Goal: Transaction & Acquisition: Purchase product/service

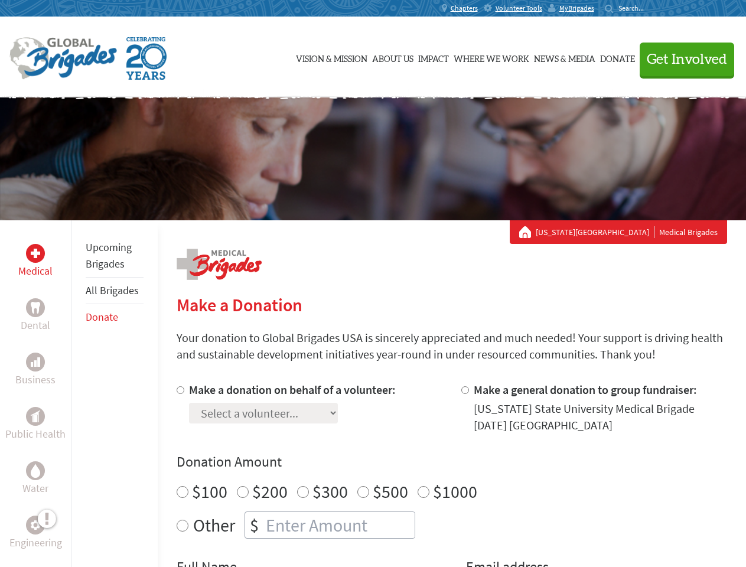
click at [652, 8] on div "Search for:" at bounding box center [627, 8] width 47 height 9
click at [681, 59] on span "Get Involved" at bounding box center [686, 60] width 80 height 14
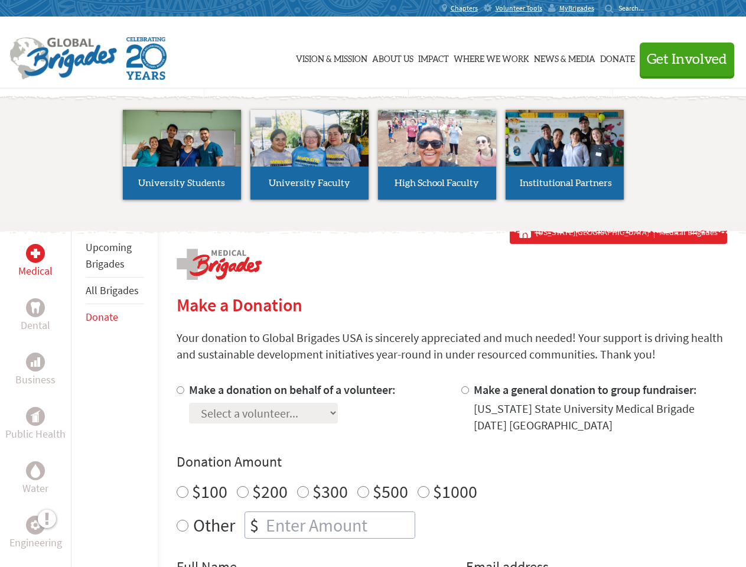
click at [373, 159] on li "High School Faculty" at bounding box center [437, 154] width 128 height 109
click at [78, 393] on div "Upcoming Brigades All Brigades Donate" at bounding box center [114, 503] width 87 height 567
click at [451, 474] on div "Donation Amount $100 $200 $300 $500 $1000 Other $" at bounding box center [451, 495] width 550 height 86
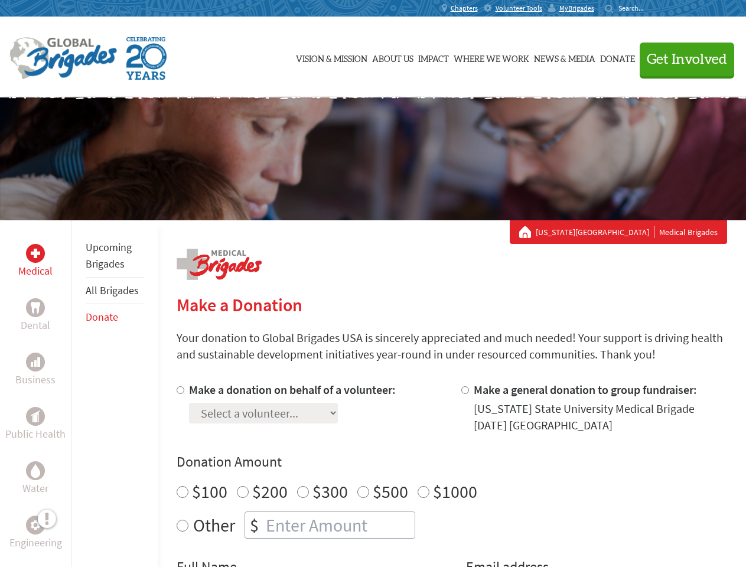
click at [179, 390] on input "Make a donation on behalf of a volunteer:" at bounding box center [180, 390] width 8 height 8
radio input "true"
click at [464, 390] on input "Make a general donation to group fundraiser:" at bounding box center [465, 390] width 8 height 8
radio input "true"
